Goal: Transaction & Acquisition: Obtain resource

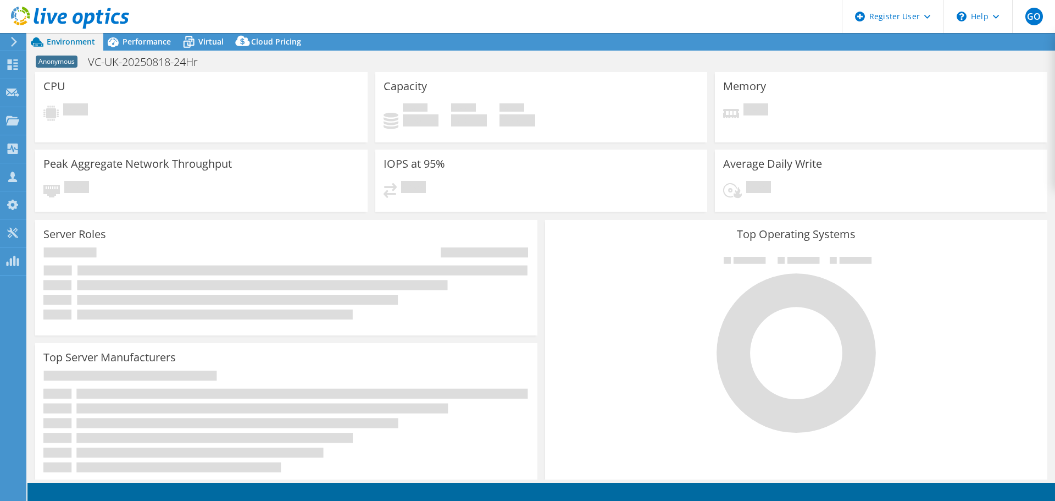
select select "USD"
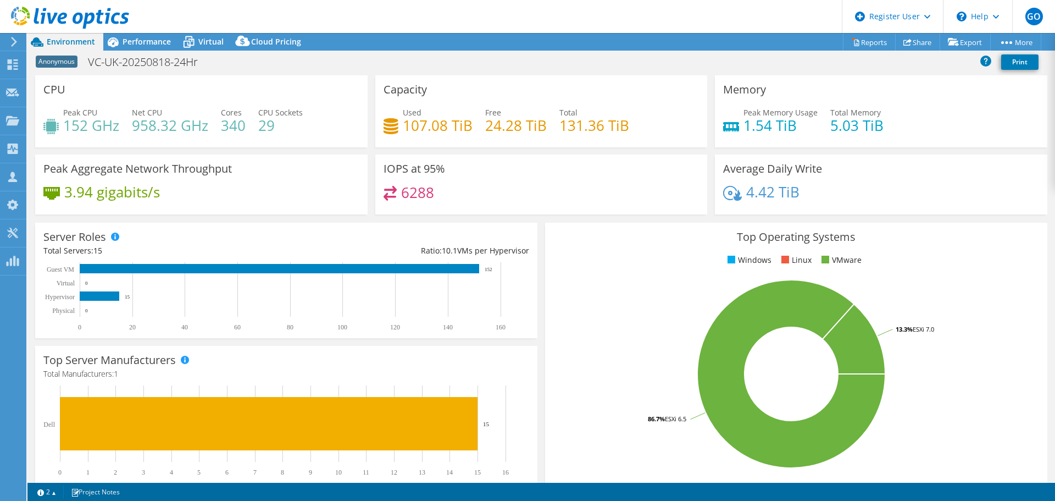
click at [214, 44] on span "Virtual" at bounding box center [210, 41] width 25 height 10
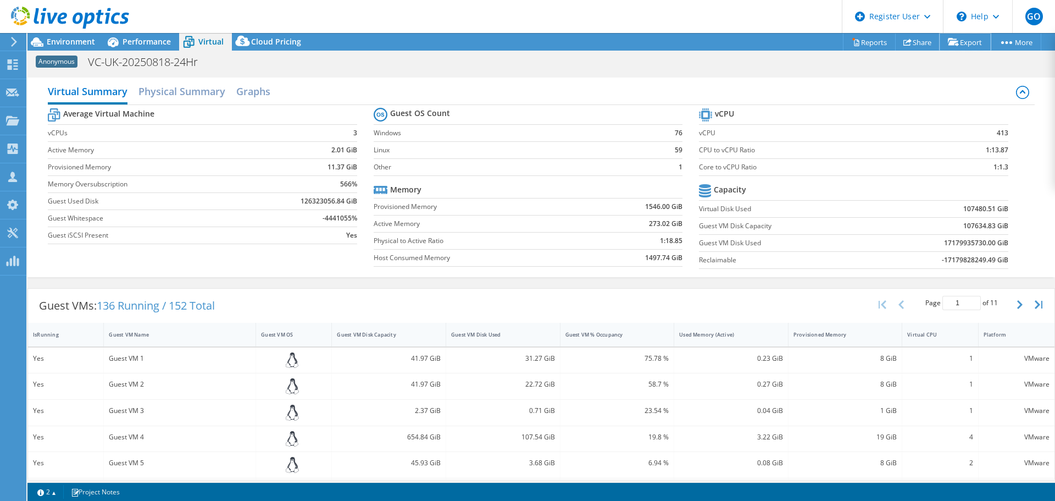
click at [941, 45] on link "Export" at bounding box center [965, 42] width 51 height 17
click at [857, 41] on link "Reports" at bounding box center [869, 42] width 53 height 17
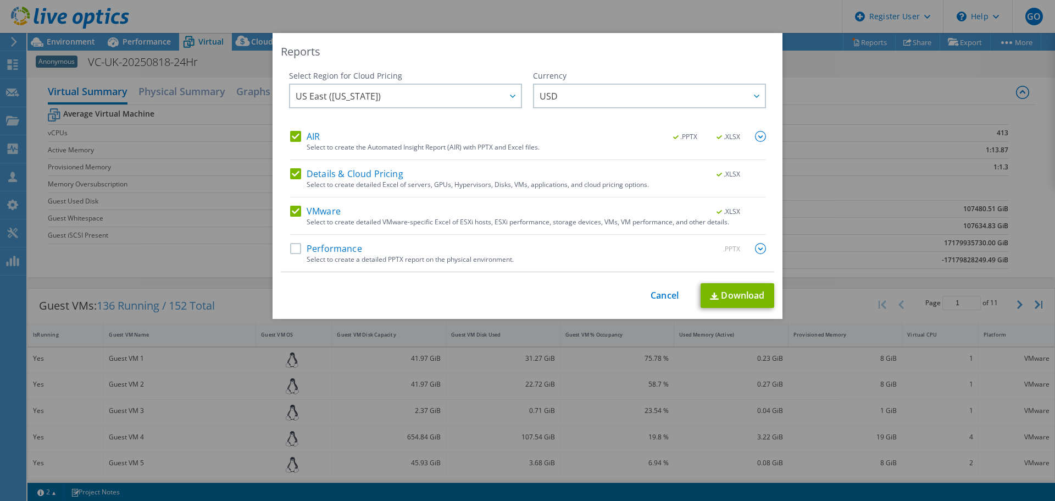
drag, startPoint x: 857, startPoint y: 41, endPoint x: 294, endPoint y: 136, distance: 571.2
click at [294, 136] on label "AIR" at bounding box center [305, 136] width 30 height 11
click at [0, 0] on input "AIR" at bounding box center [0, 0] width 0 height 0
click at [291, 177] on label "Details & Cloud Pricing" at bounding box center [346, 173] width 113 height 11
click at [0, 0] on input "Details & Cloud Pricing" at bounding box center [0, 0] width 0 height 0
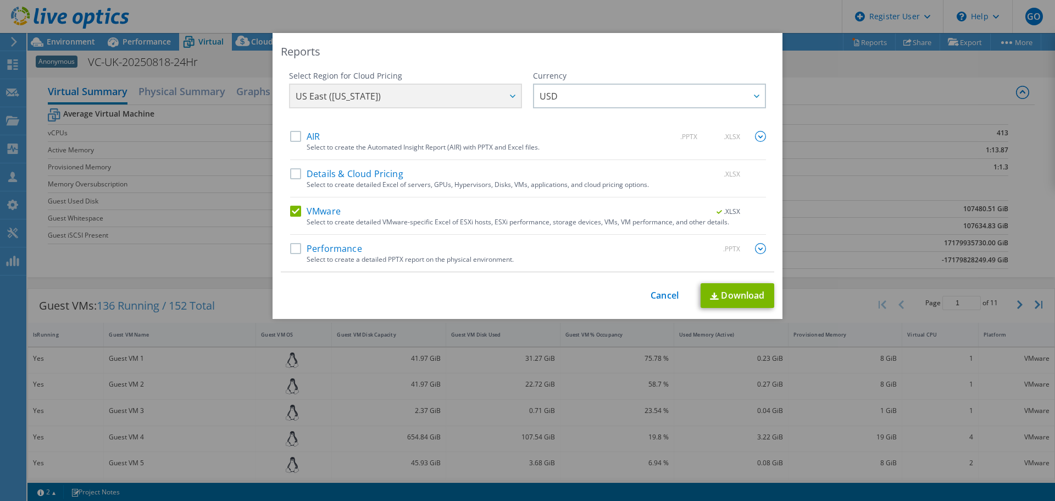
click at [471, 103] on div "US East ([US_STATE]) [GEOGRAPHIC_DATA] ([GEOGRAPHIC_DATA]) [GEOGRAPHIC_DATA] ([…" at bounding box center [405, 97] width 233 height 27
click at [471, 101] on div "US East ([US_STATE]) [GEOGRAPHIC_DATA] ([GEOGRAPHIC_DATA]) [GEOGRAPHIC_DATA] ([…" at bounding box center [405, 97] width 233 height 27
click at [505, 97] on div "US East ([US_STATE]) [GEOGRAPHIC_DATA] ([GEOGRAPHIC_DATA]) [GEOGRAPHIC_DATA] ([…" at bounding box center [405, 97] width 233 height 27
click at [758, 300] on link "Download" at bounding box center [738, 295] width 74 height 25
click at [656, 295] on link "Cancel" at bounding box center [665, 295] width 28 height 10
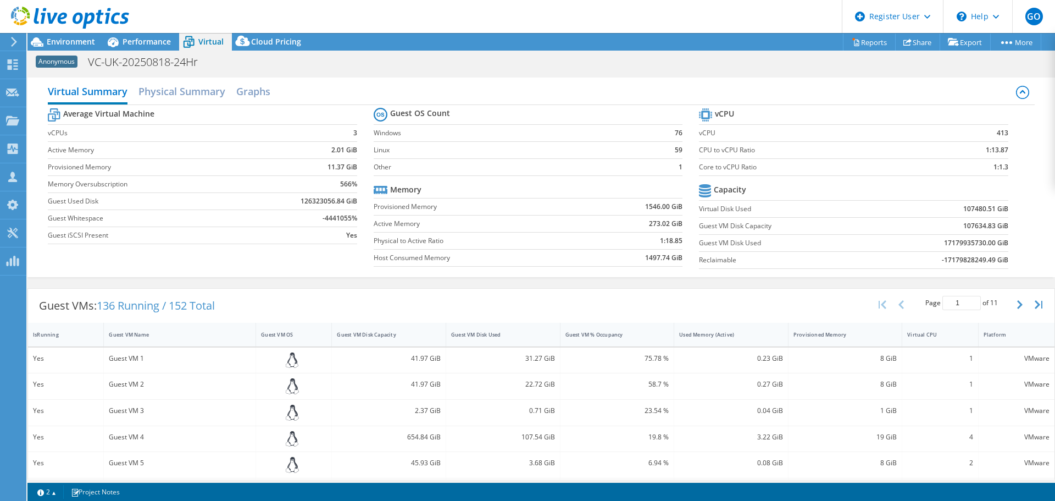
click at [511, 339] on div "Guest VM Disk Used" at bounding box center [496, 334] width 101 height 17
click at [520, 357] on div "17179866693.1 GiB" at bounding box center [503, 358] width 104 height 12
click at [522, 358] on div "17179866693.1 GiB" at bounding box center [503, 358] width 104 height 12
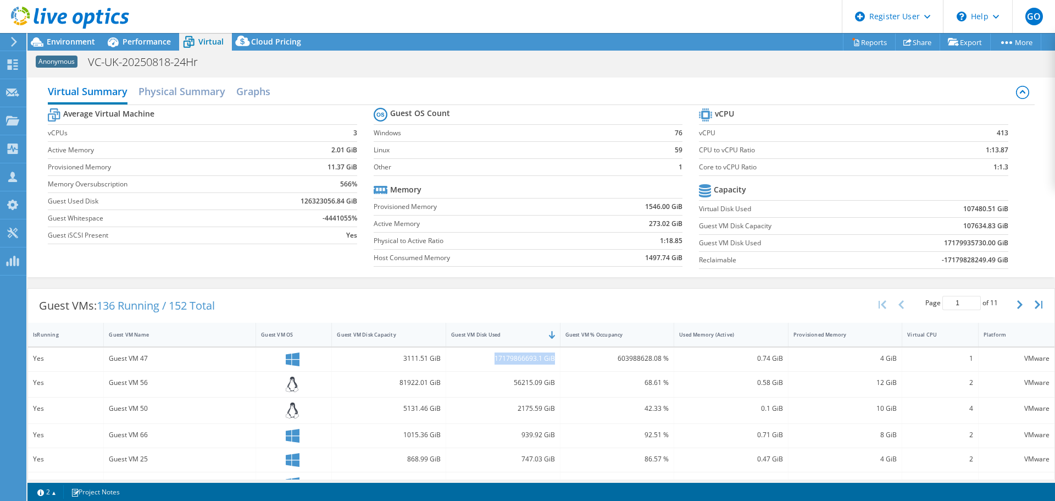
drag, startPoint x: 491, startPoint y: 357, endPoint x: 549, endPoint y: 358, distance: 58.3
click at [550, 358] on div "17179866693.1 GiB" at bounding box center [503, 358] width 104 height 12
copy div "17179866693.1 GiB"
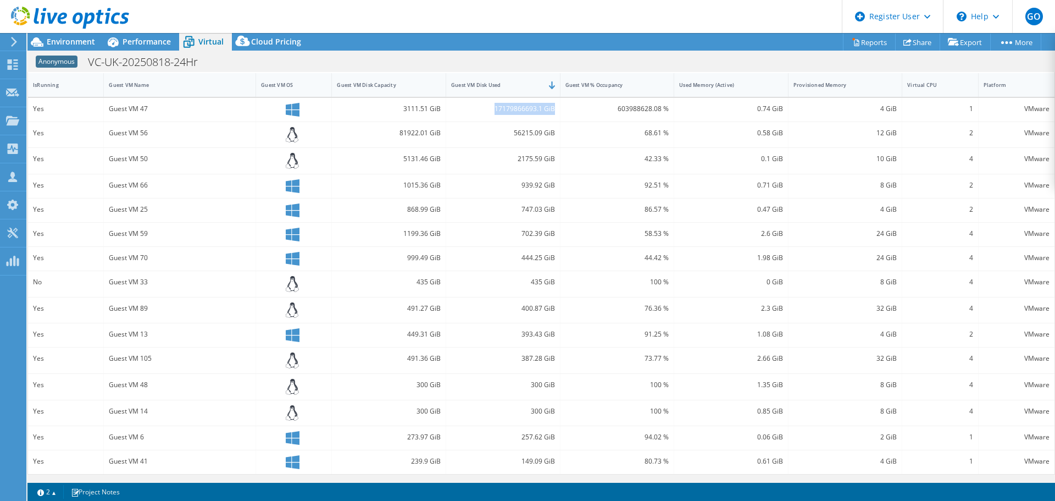
scroll to position [250, 0]
